Goal: Task Accomplishment & Management: Complete application form

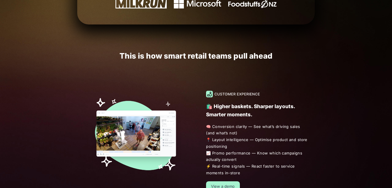
scroll to position [310, 0]
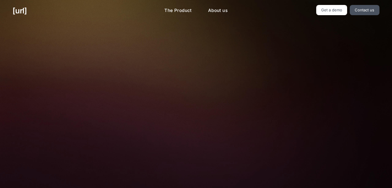
drag, startPoint x: 251, startPoint y: 139, endPoint x: 143, endPoint y: 12, distance: 167.4
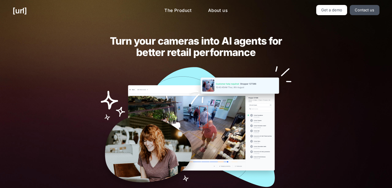
click at [80, 163] on div at bounding box center [196, 131] width 238 height 131
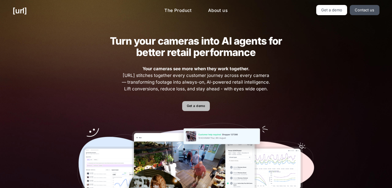
click at [196, 106] on link "Get a demo" at bounding box center [196, 106] width 28 height 10
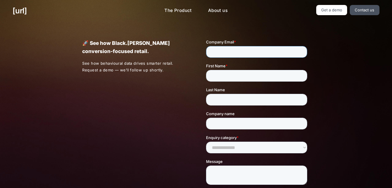
click at [219, 51] on input "Company Email *" at bounding box center [256, 52] width 101 height 12
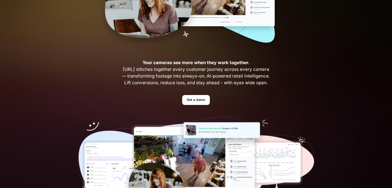
scroll to position [146, 0]
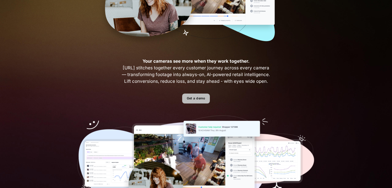
click at [201, 97] on link "Get a demo" at bounding box center [196, 99] width 28 height 10
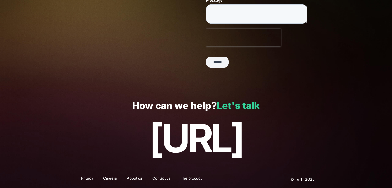
scroll to position [162, 0]
